Goal: Information Seeking & Learning: Learn about a topic

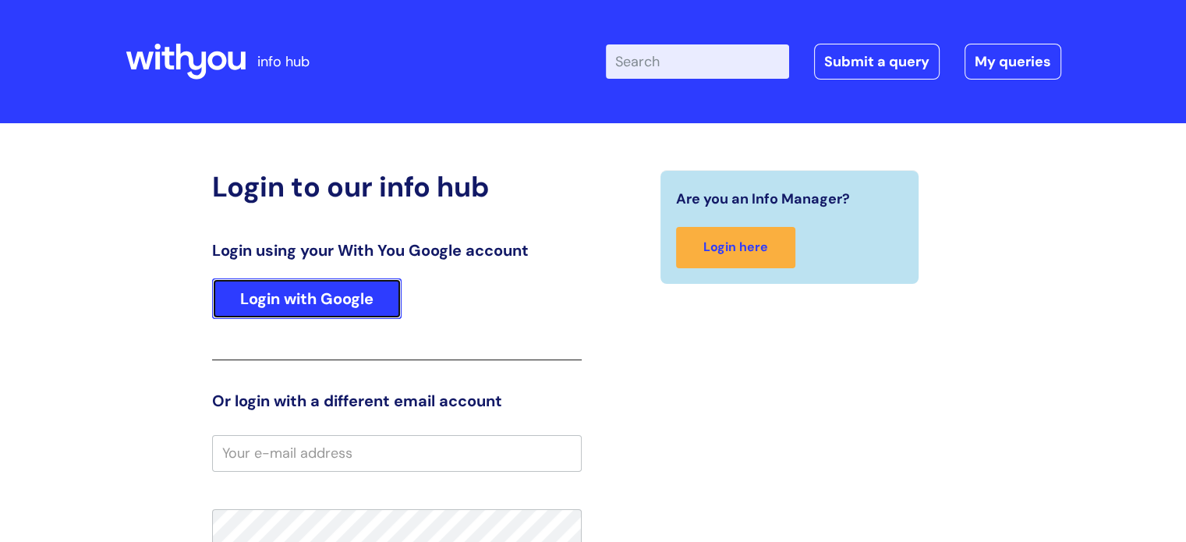
click at [368, 285] on link "Login with Google" at bounding box center [306, 298] width 189 height 41
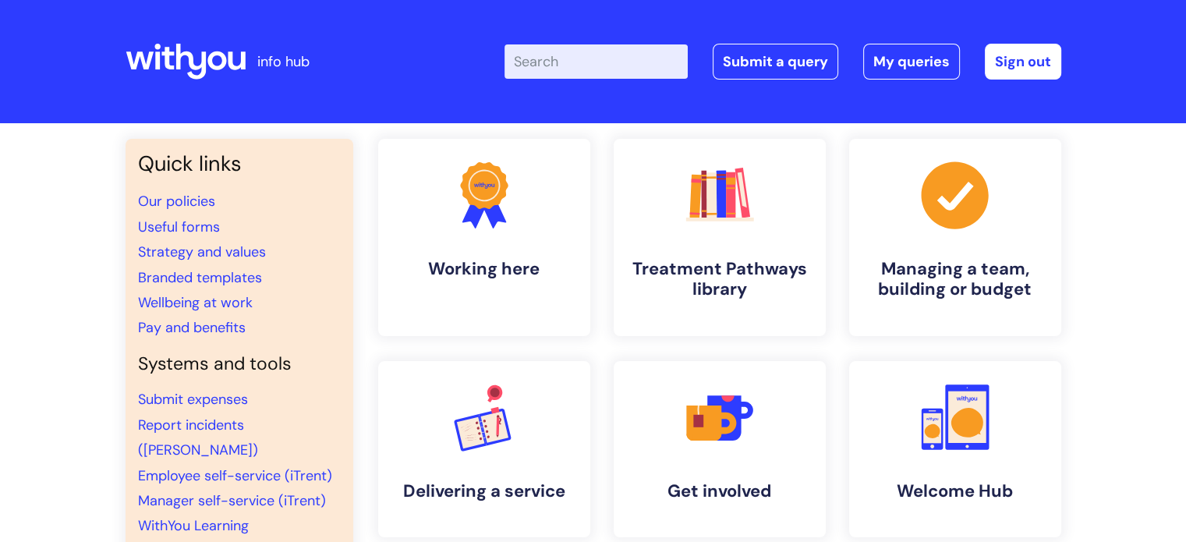
scroll to position [78, 0]
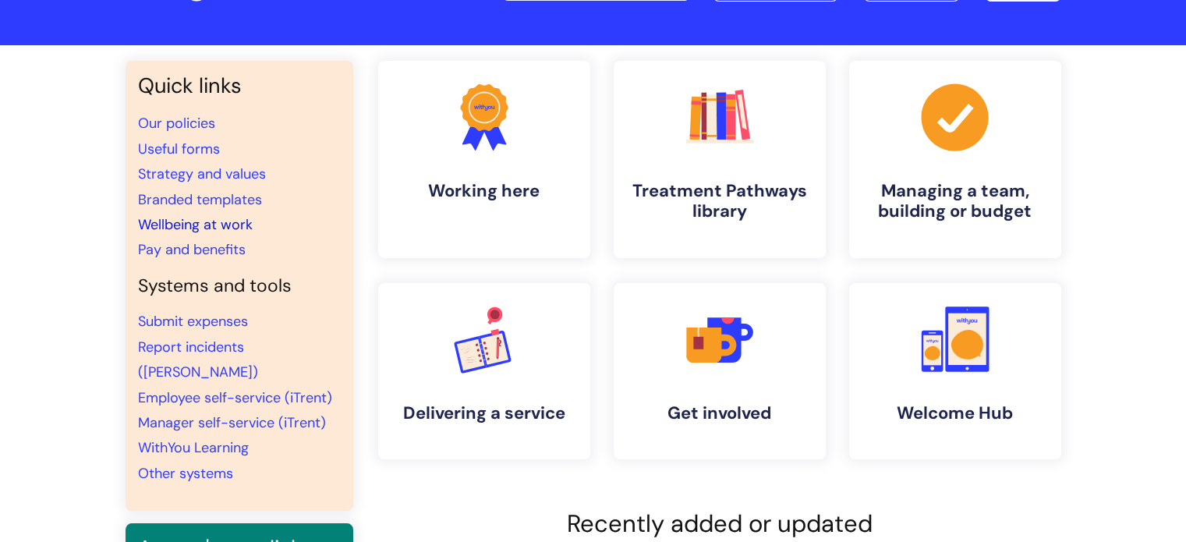
click at [190, 218] on link "Wellbeing at work" at bounding box center [195, 224] width 115 height 19
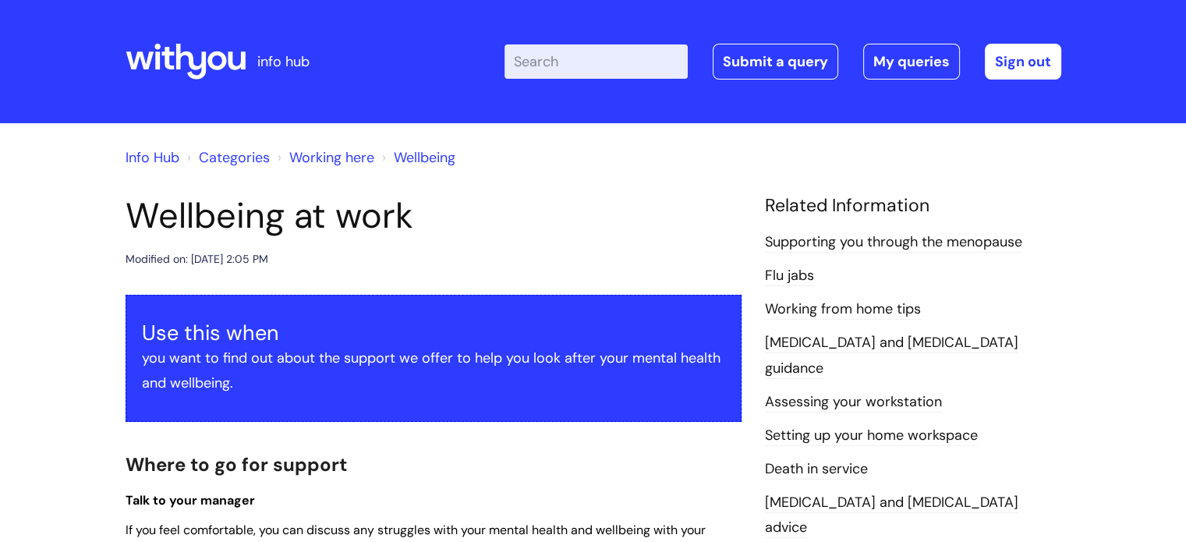
click at [840, 242] on link "Supporting you through the menopause" at bounding box center [893, 242] width 257 height 20
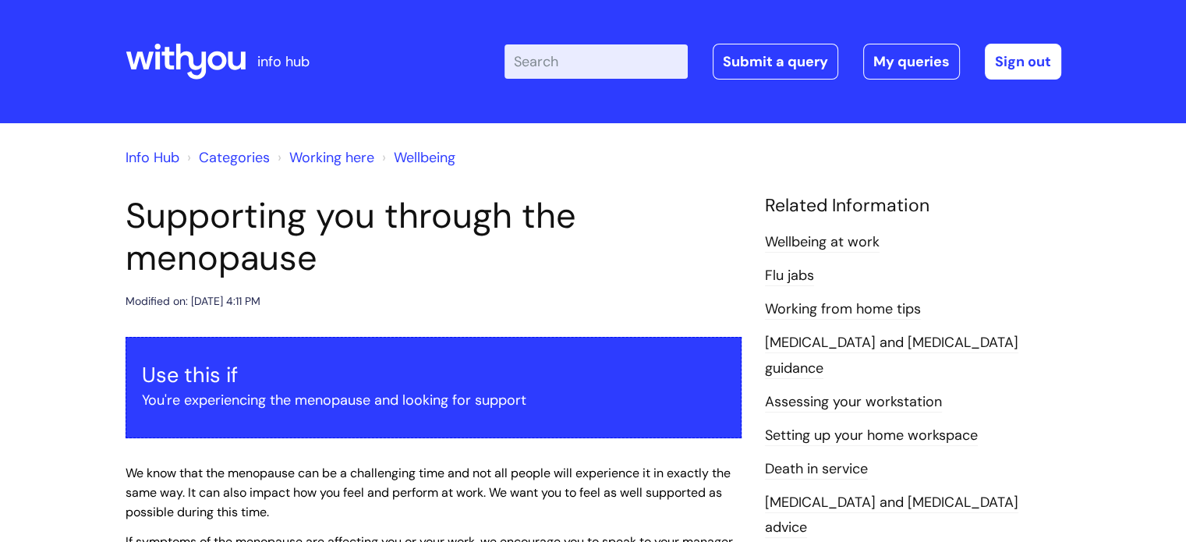
click at [309, 159] on link "Working here" at bounding box center [331, 157] width 85 height 19
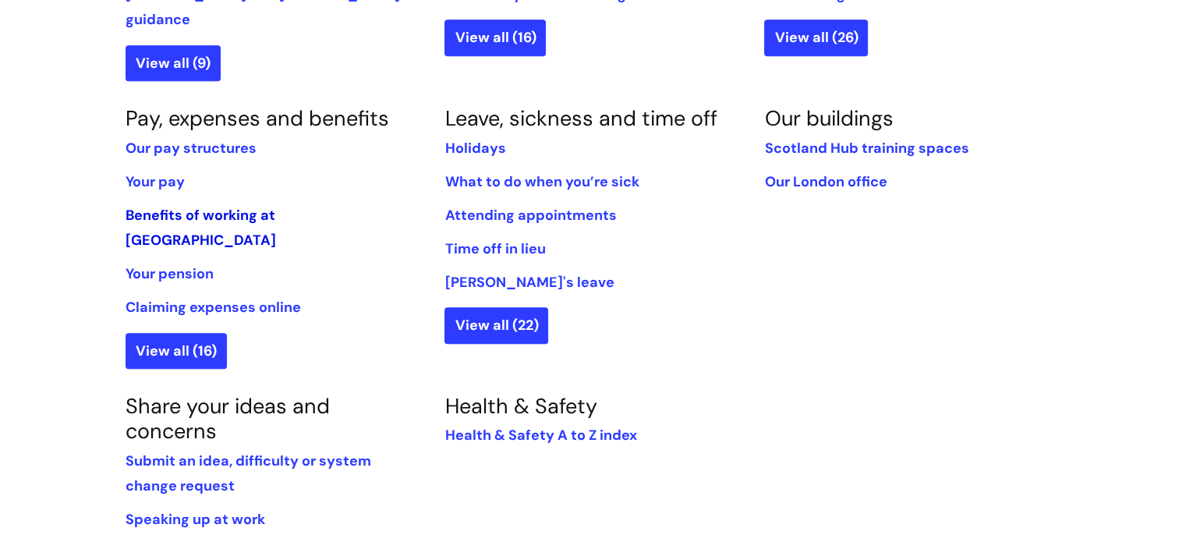
scroll to position [857, 0]
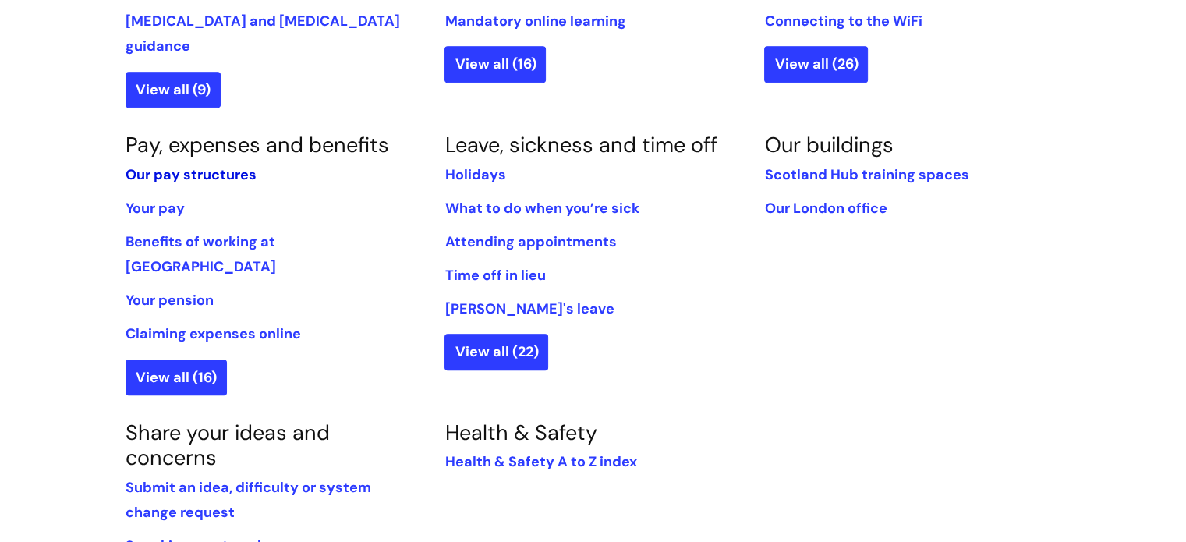
click at [195, 165] on link "Our pay structures" at bounding box center [191, 174] width 131 height 19
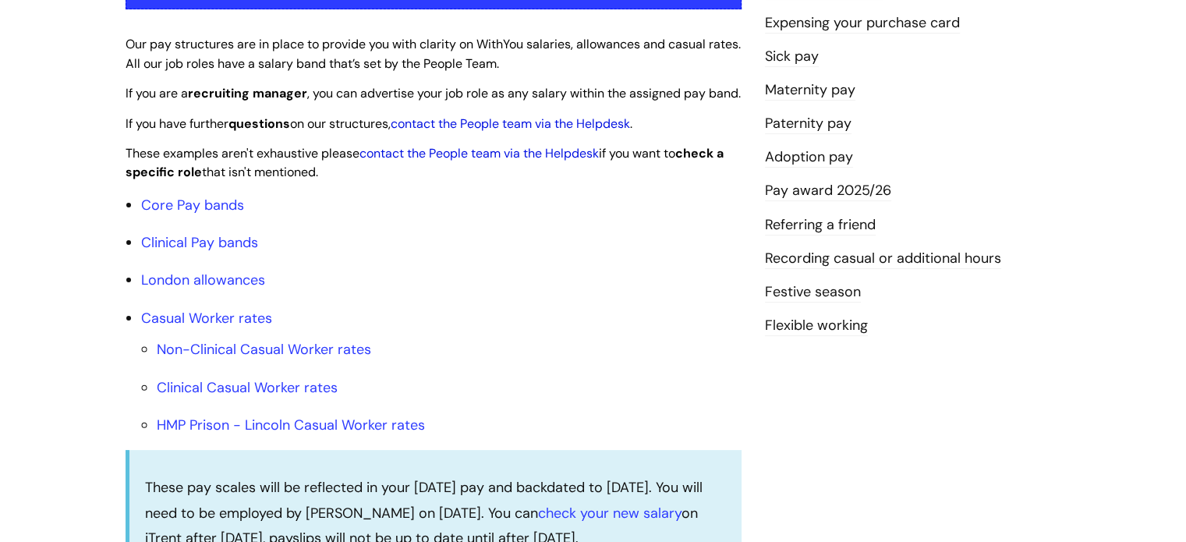
scroll to position [390, 0]
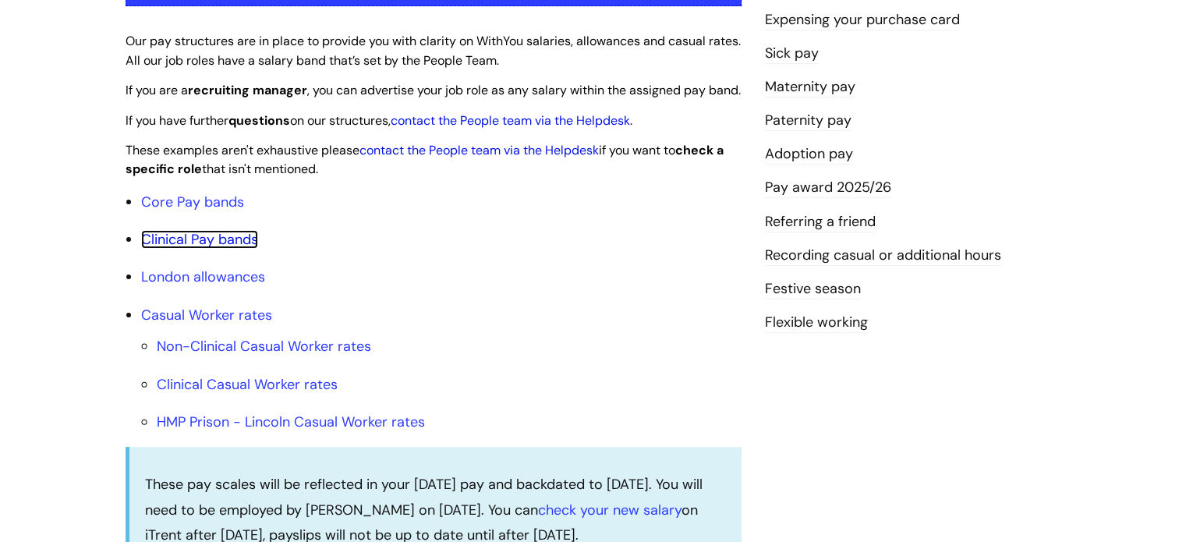
click at [220, 249] on link "Clinical Pay bands" at bounding box center [199, 239] width 117 height 19
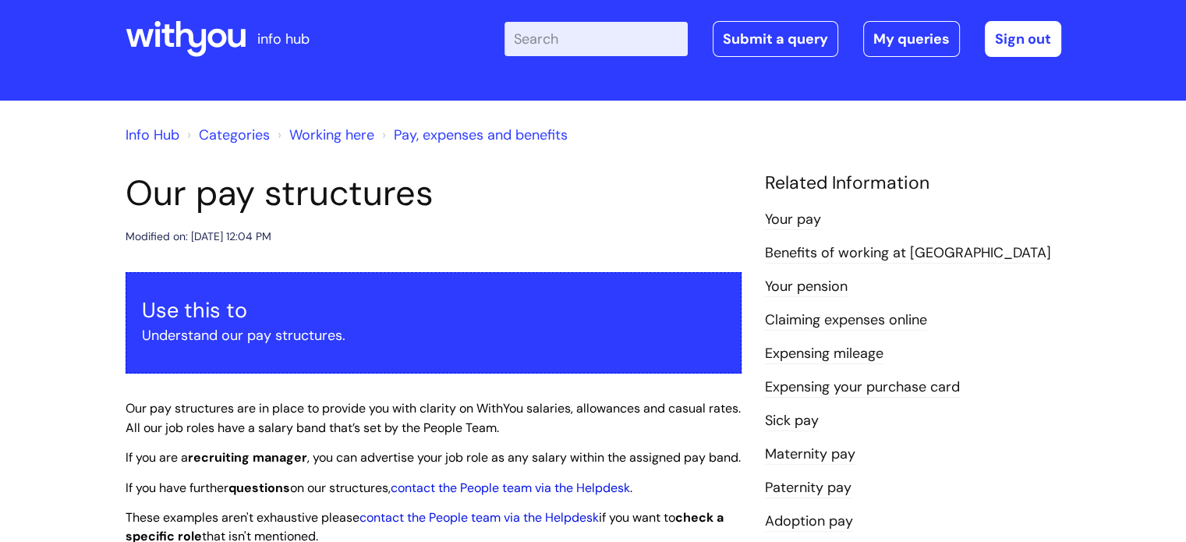
scroll to position [22, 0]
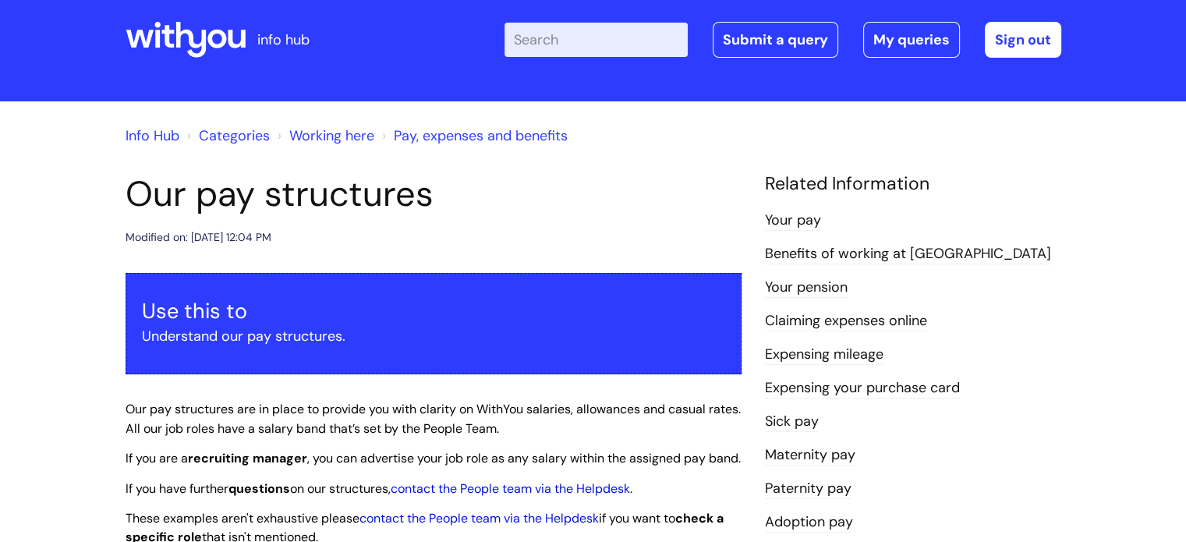
click at [319, 136] on link "Working here" at bounding box center [331, 135] width 85 height 19
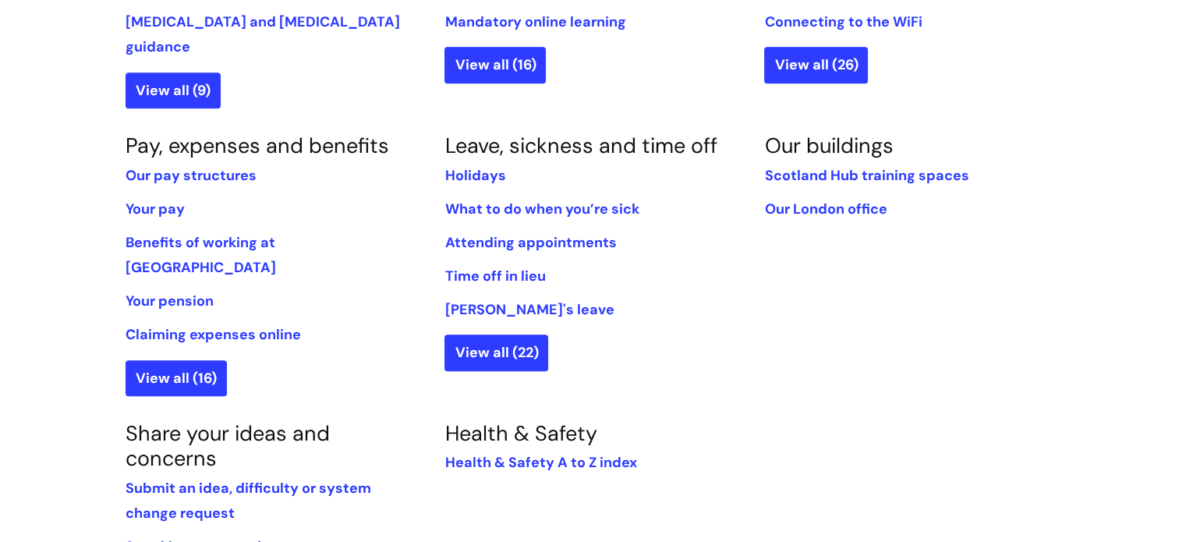
scroll to position [857, 0]
click at [253, 232] on link "Benefits of working at [GEOGRAPHIC_DATA]" at bounding box center [201, 254] width 150 height 44
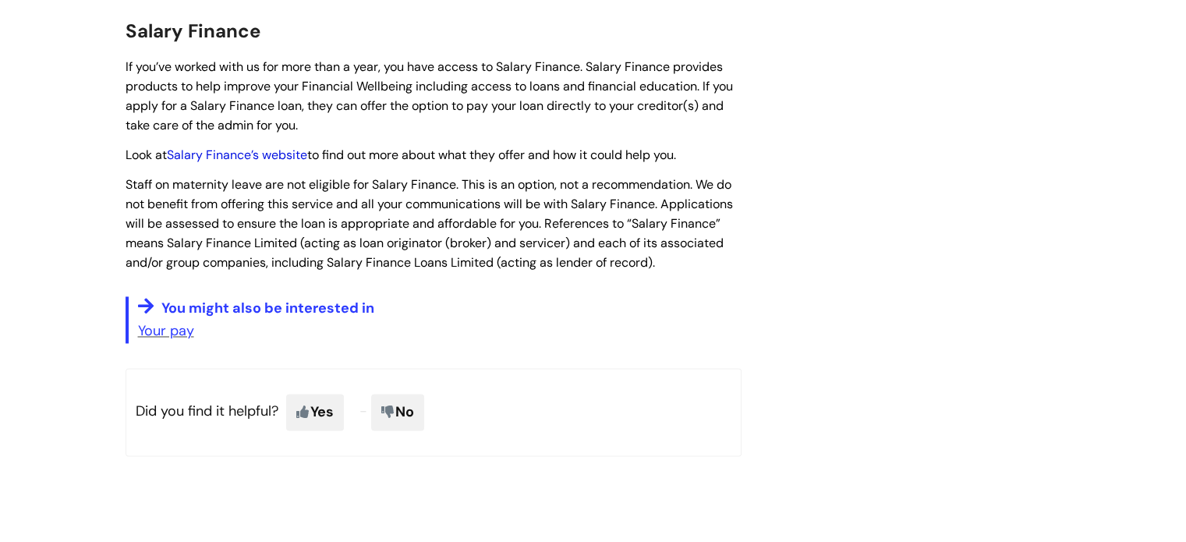
scroll to position [2201, 0]
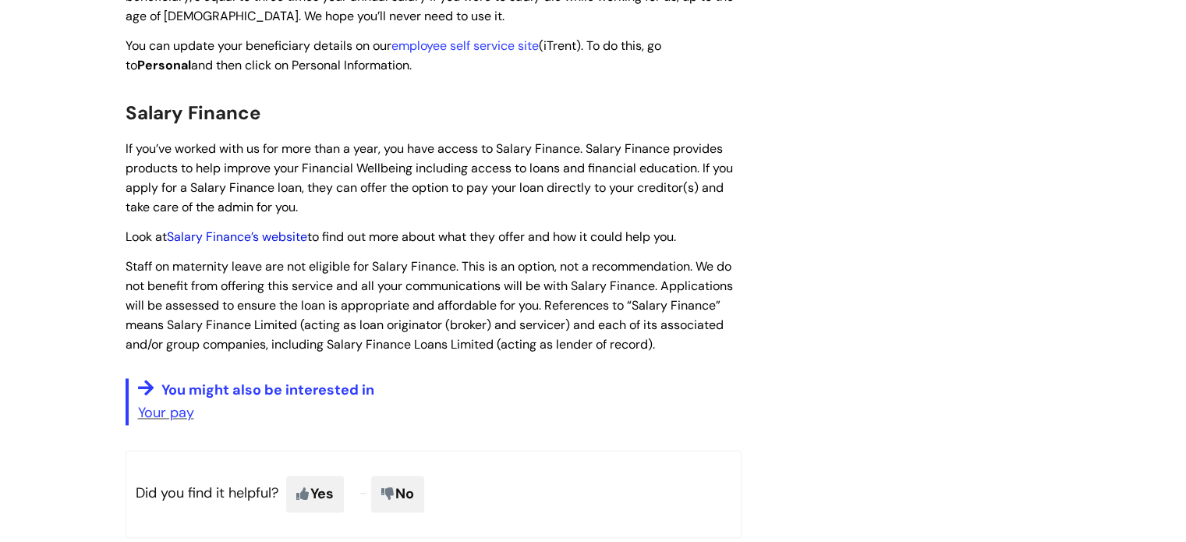
click at [240, 228] on link "Salary Finance’s website" at bounding box center [237, 236] width 140 height 16
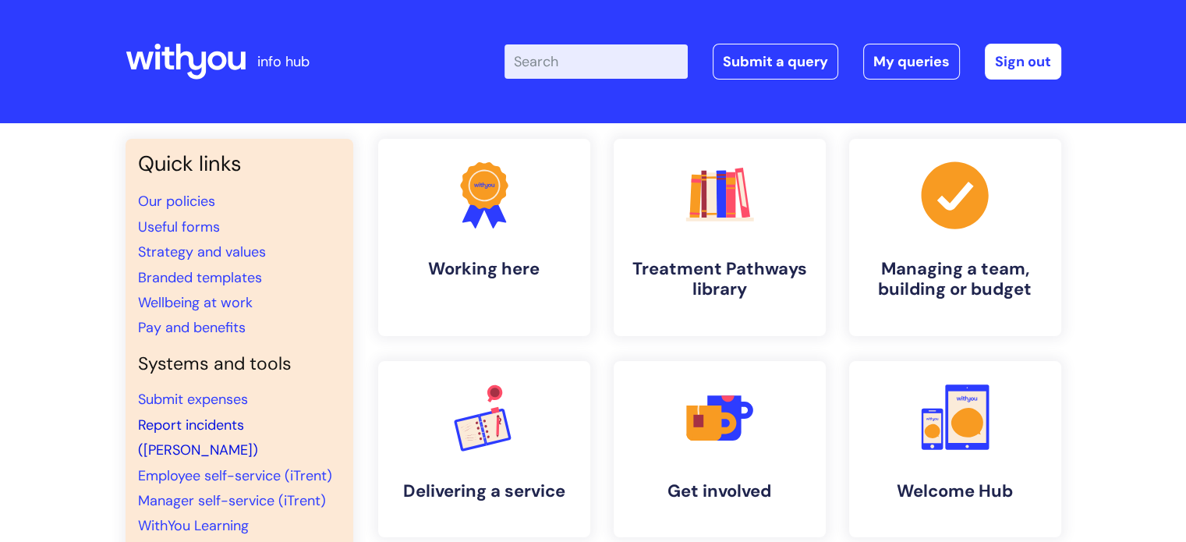
scroll to position [78, 0]
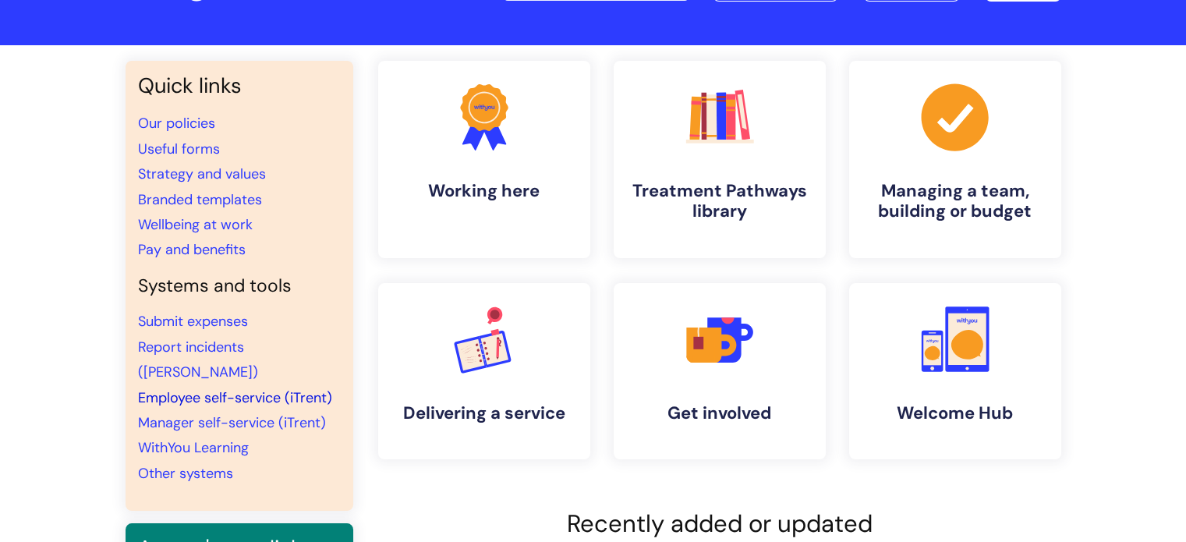
click at [221, 388] on link "Employee self-service (iTrent)" at bounding box center [235, 397] width 194 height 19
